Goal: Navigation & Orientation: Find specific page/section

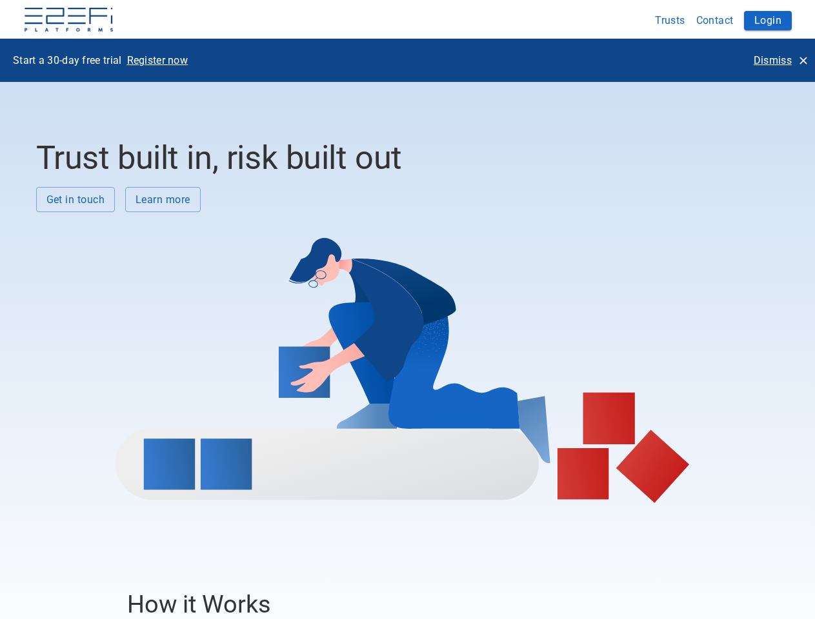
click at [407, 310] on div at bounding box center [402, 357] width 733 height 291
click at [68, 21] on img at bounding box center [68, 21] width 91 height 26
click at [670, 20] on button "Trusts" at bounding box center [669, 20] width 41 height 25
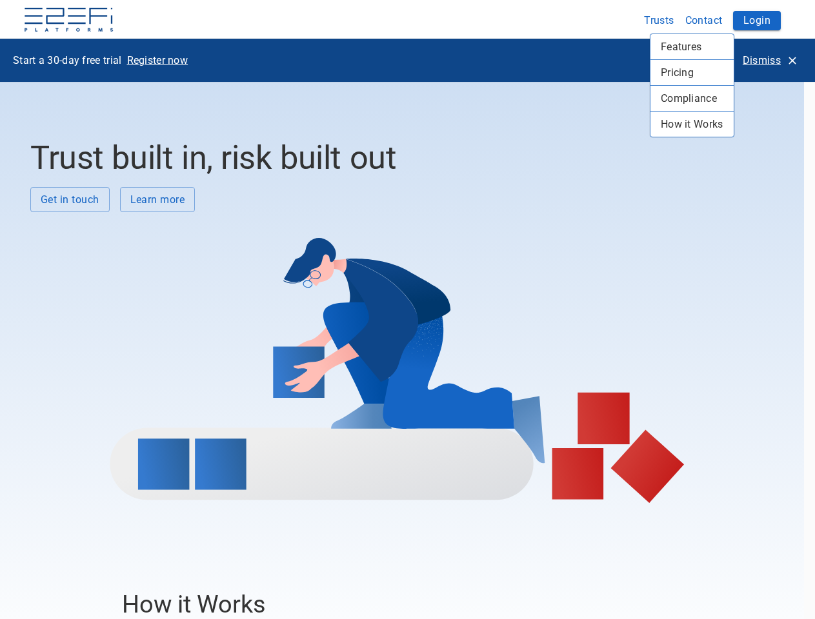
click at [715, 20] on div at bounding box center [407, 309] width 815 height 619
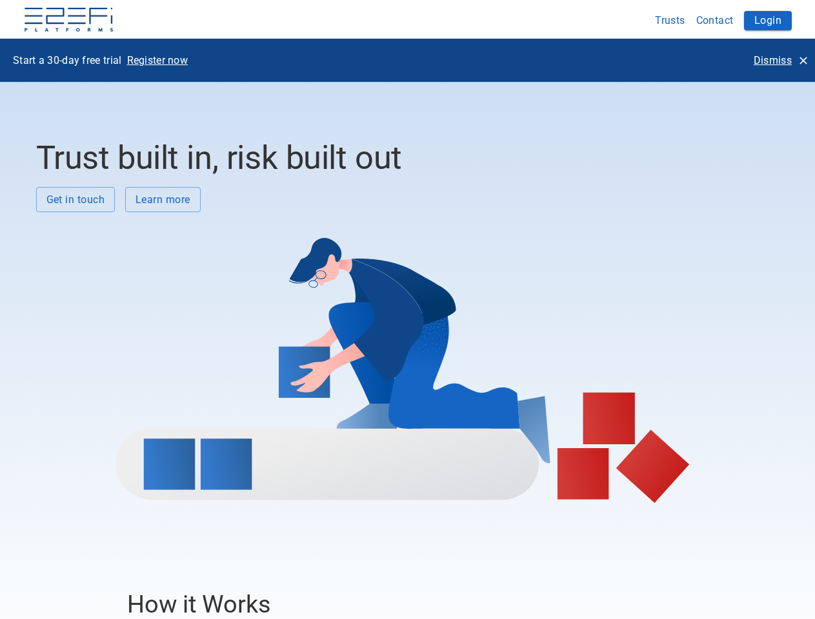
click at [768, 21] on button "Login" at bounding box center [768, 20] width 48 height 19
click at [157, 60] on p "Register now" at bounding box center [157, 60] width 61 height 15
click at [780, 60] on p "Dismiss" at bounding box center [772, 60] width 38 height 15
click at [75, 212] on div at bounding box center [402, 357] width 733 height 291
click at [163, 212] on div at bounding box center [402, 357] width 733 height 291
